Goal: Task Accomplishment & Management: Complete application form

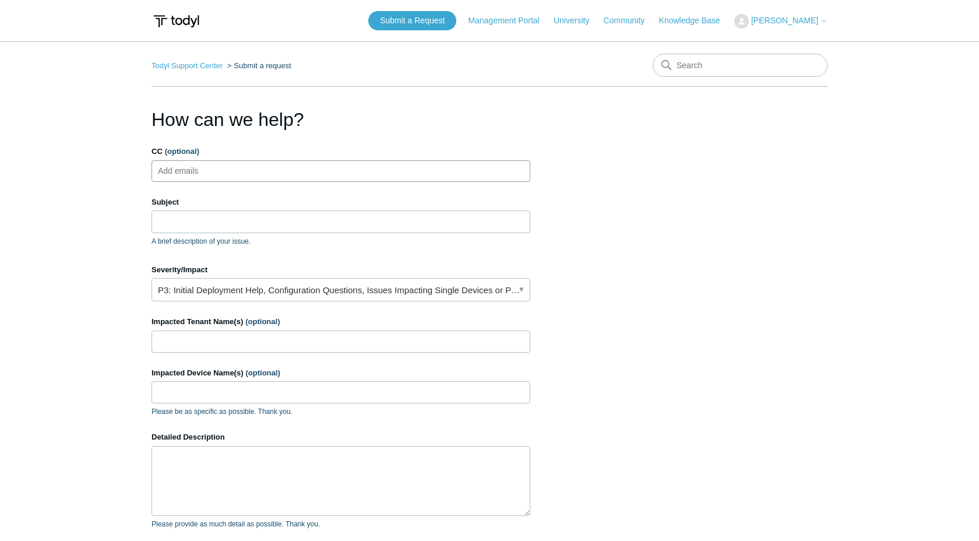
click at [203, 172] on input "CC (optional)" at bounding box center [189, 170] width 70 height 17
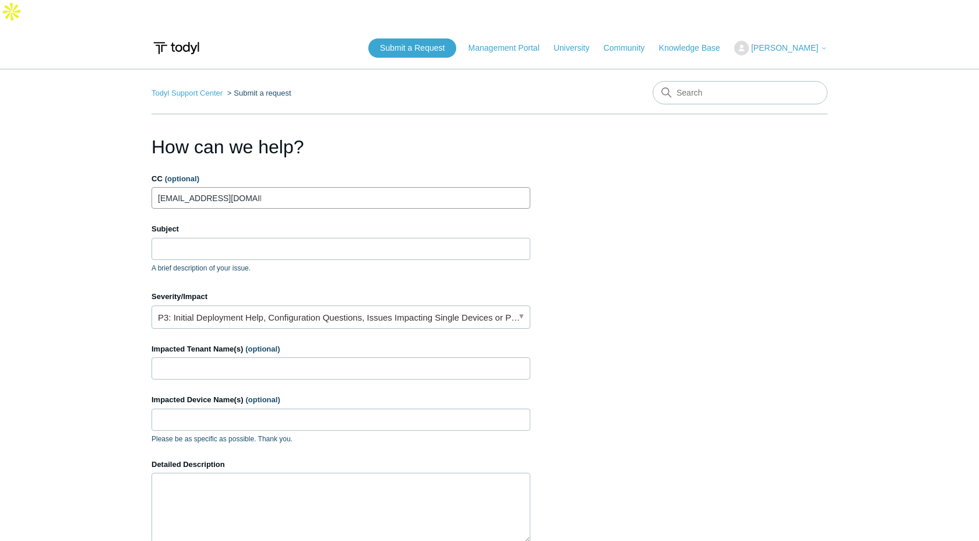
type input "[EMAIL_ADDRESS][DOMAIN_NAME]"
click at [189, 238] on input "Subject" at bounding box center [340, 249] width 379 height 22
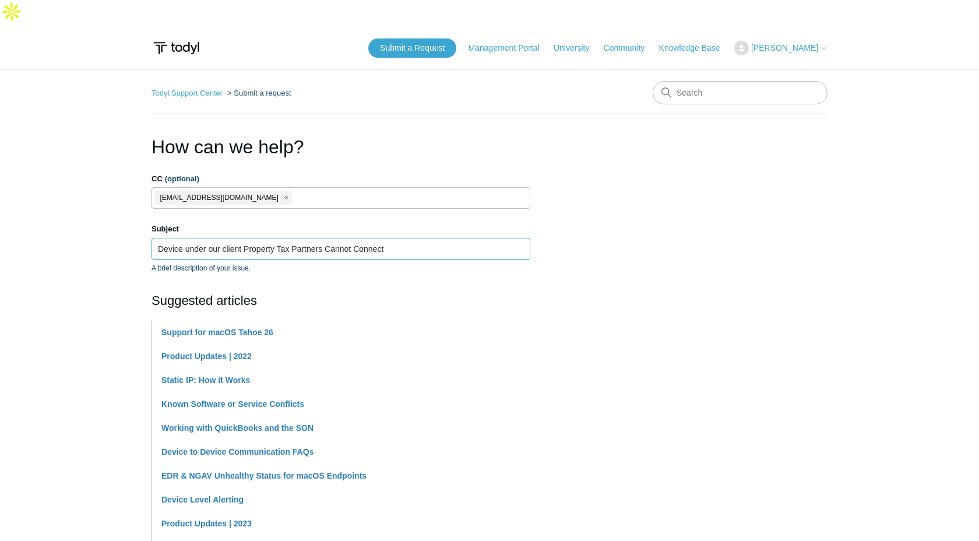
type input "Device under our client Property Tax Partners Cannot Connect"
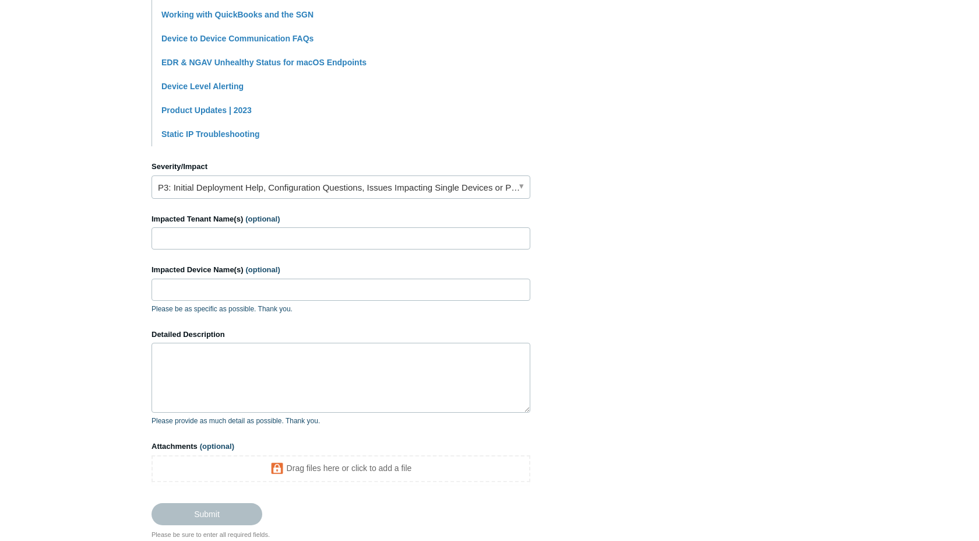
scroll to position [452, 0]
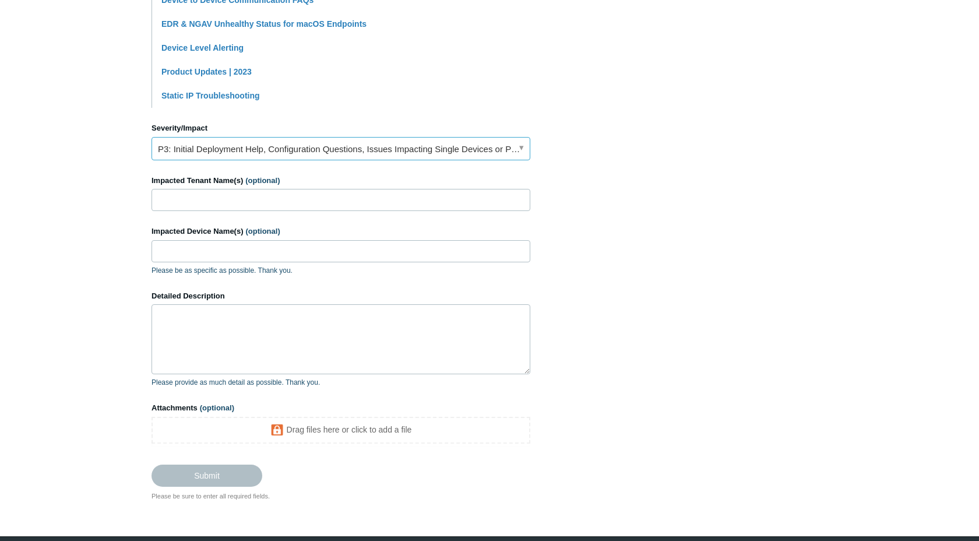
click at [253, 137] on link "P3: Initial Deployment Help, Configuration Questions, Issues Impacting Single D…" at bounding box center [340, 148] width 379 height 23
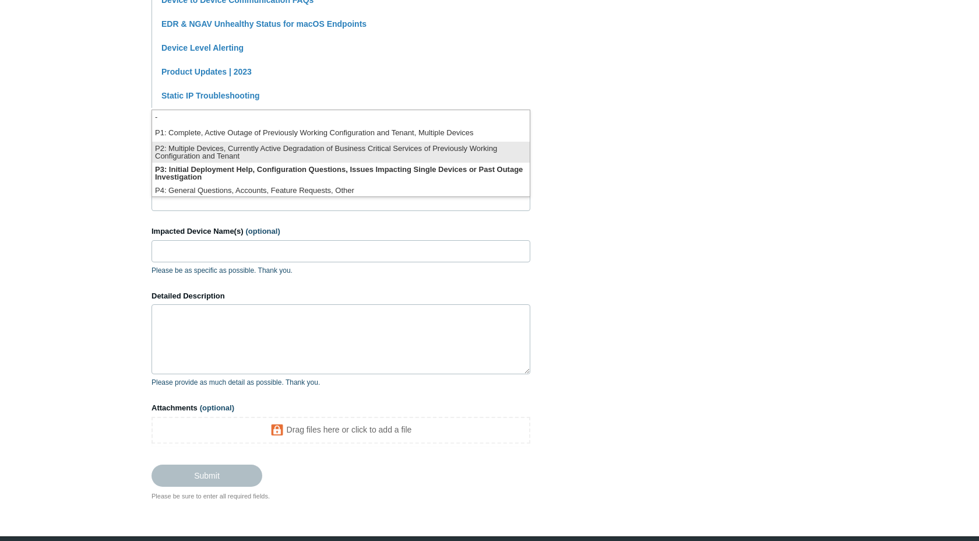
click at [253, 148] on li "P2: Multiple Devices, Currently Active Degradation of Business Critical Service…" at bounding box center [341, 152] width 378 height 21
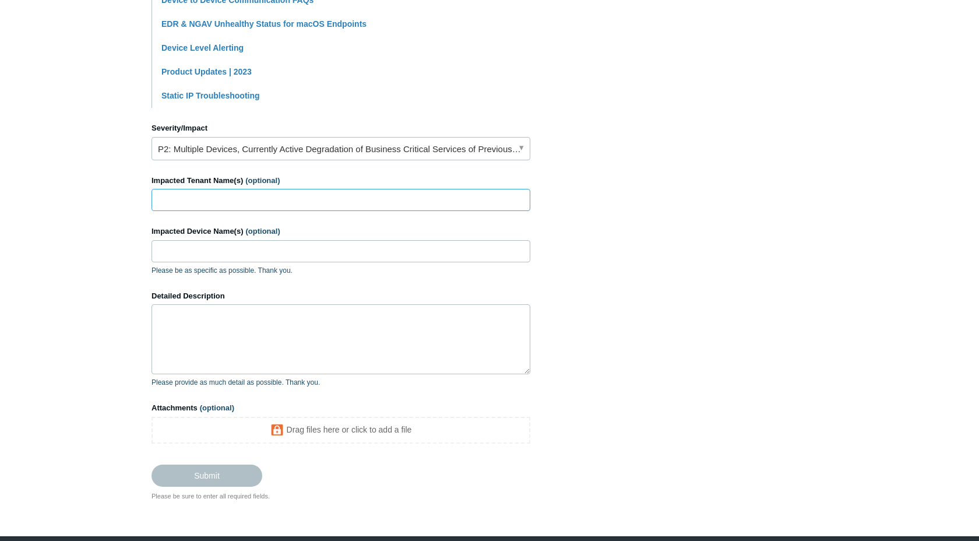
click at [221, 189] on input "Impacted Tenant Name(s) (optional)" at bounding box center [340, 200] width 379 height 22
type input "Property Tax Partners"
type input "PTPPC22-JR"
click at [197, 304] on textarea "Detailed Description" at bounding box center [340, 339] width 379 height 70
paste textarea "Device under our client Property Tax Partners Cannot Connect"
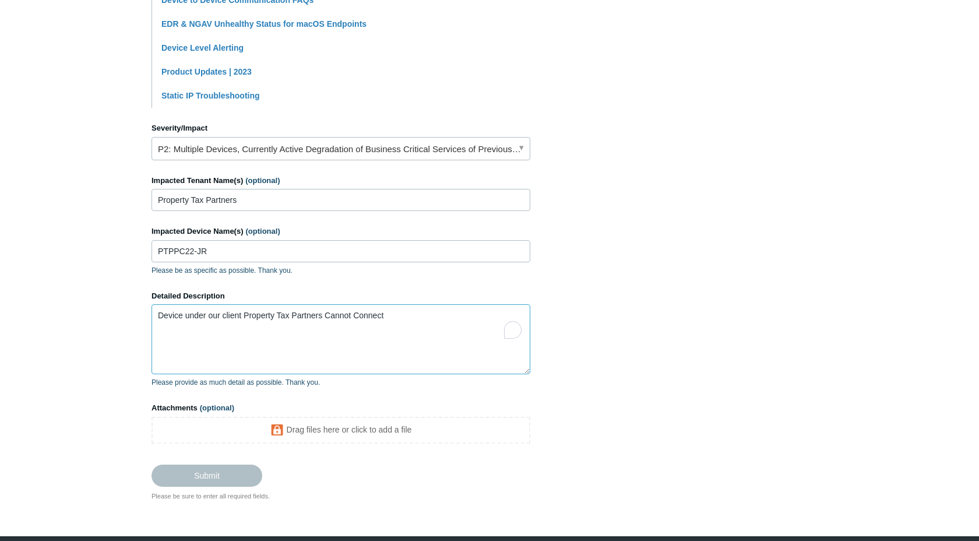
scroll to position [451, 0]
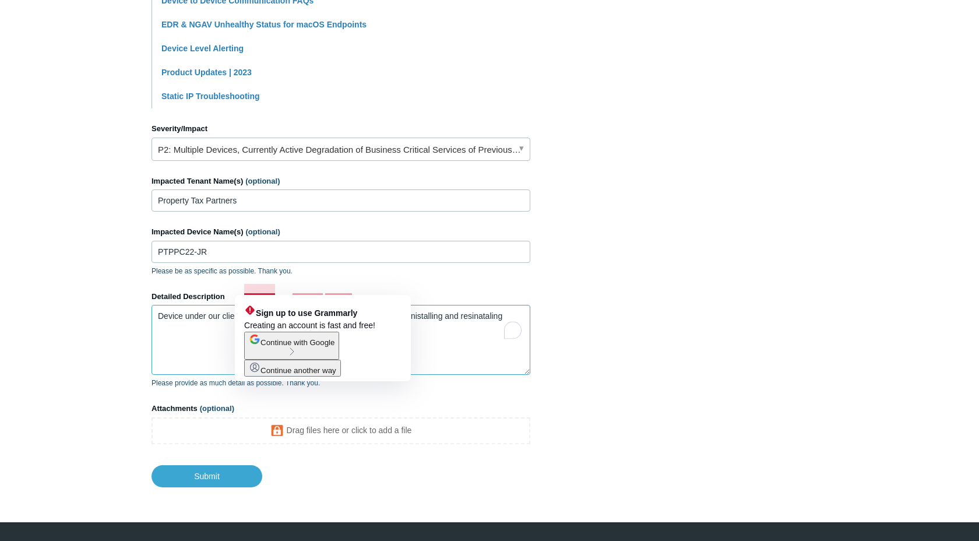
click at [260, 305] on textarea "Device under our client Property Tax Partners Cannot Connect, tried unistalling…" at bounding box center [340, 340] width 379 height 70
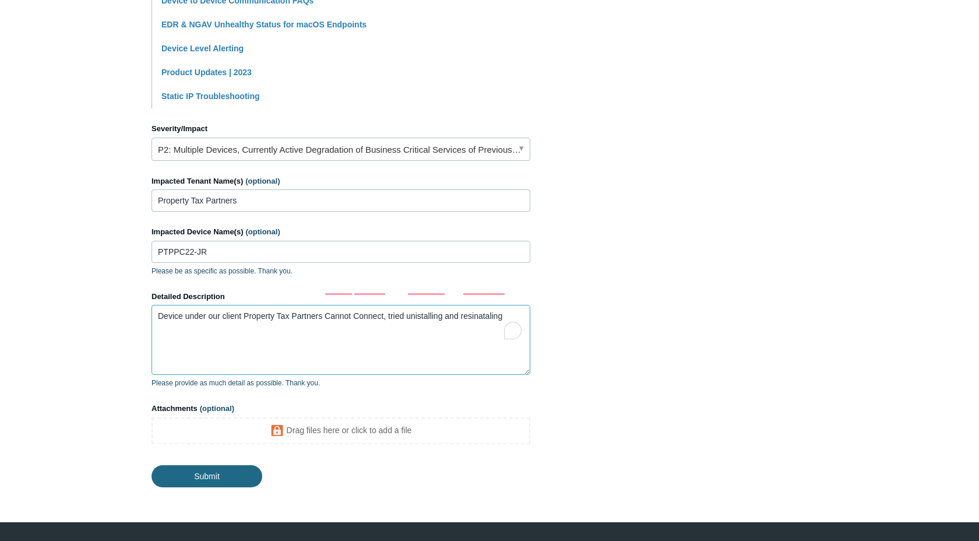
type textarea "Device under our client Property Tax Partners Cannot Connect, tried unistalling…"
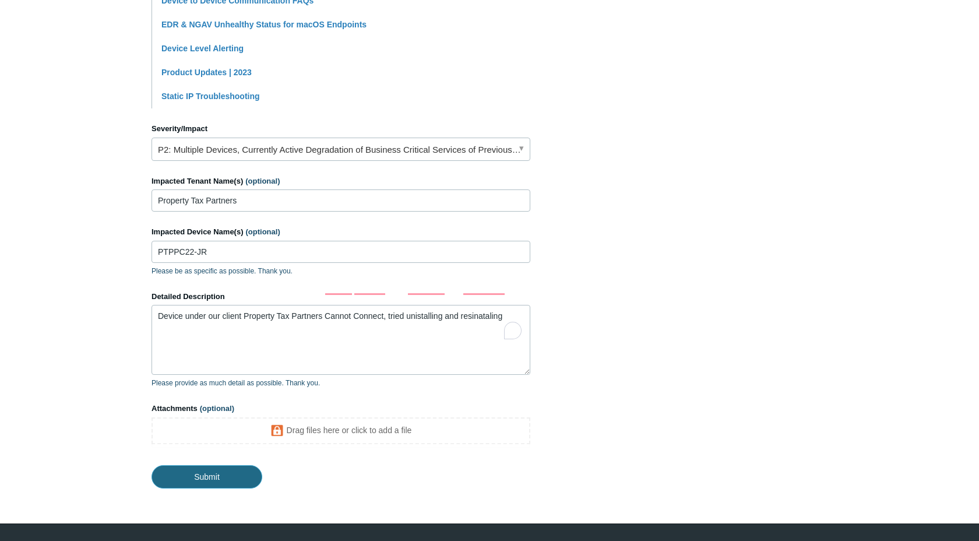
click at [194, 465] on input "Submit" at bounding box center [206, 476] width 111 height 23
